Goal: Information Seeking & Learning: Learn about a topic

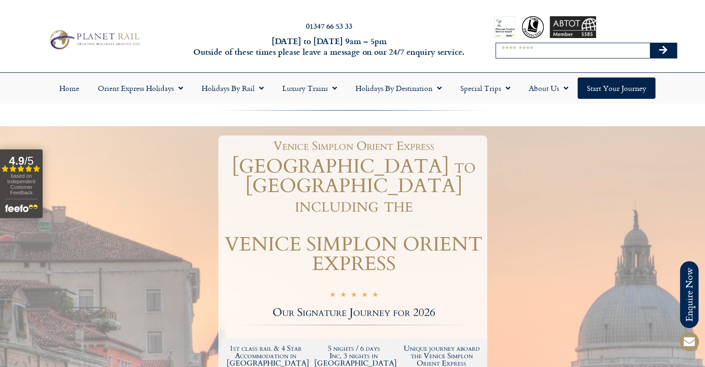
click at [533, 51] on input "Search" at bounding box center [573, 50] width 154 height 15
type input "*********"
click at [650, 43] on button "Search" at bounding box center [663, 50] width 27 height 15
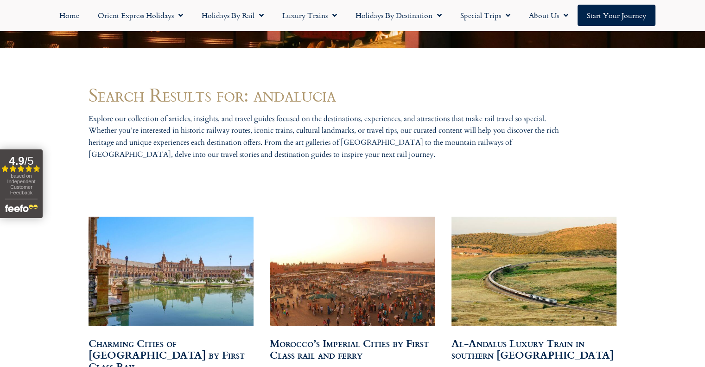
scroll to position [464, 0]
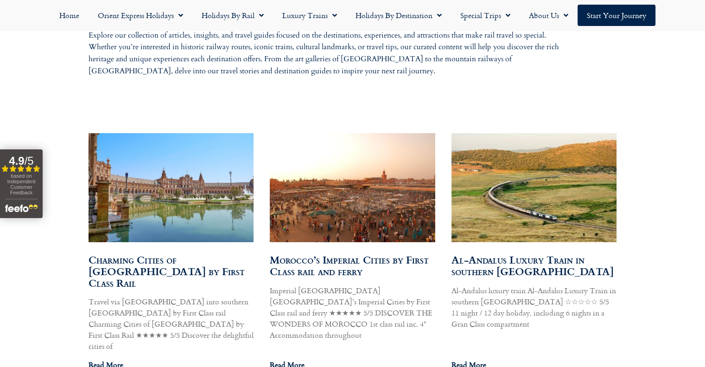
click at [191, 185] on img at bounding box center [170, 187] width 167 height 111
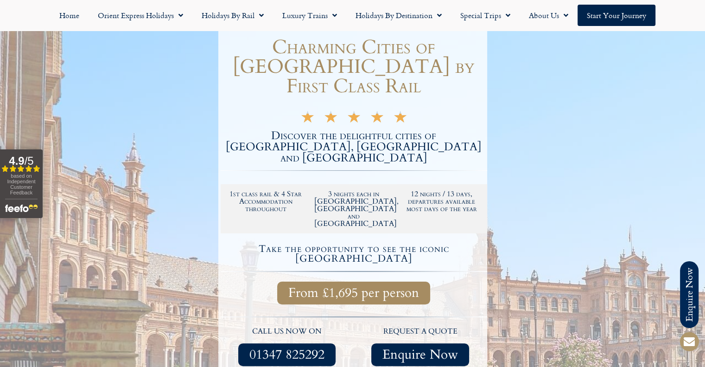
scroll to position [254, 0]
